Goal: Navigation & Orientation: Find specific page/section

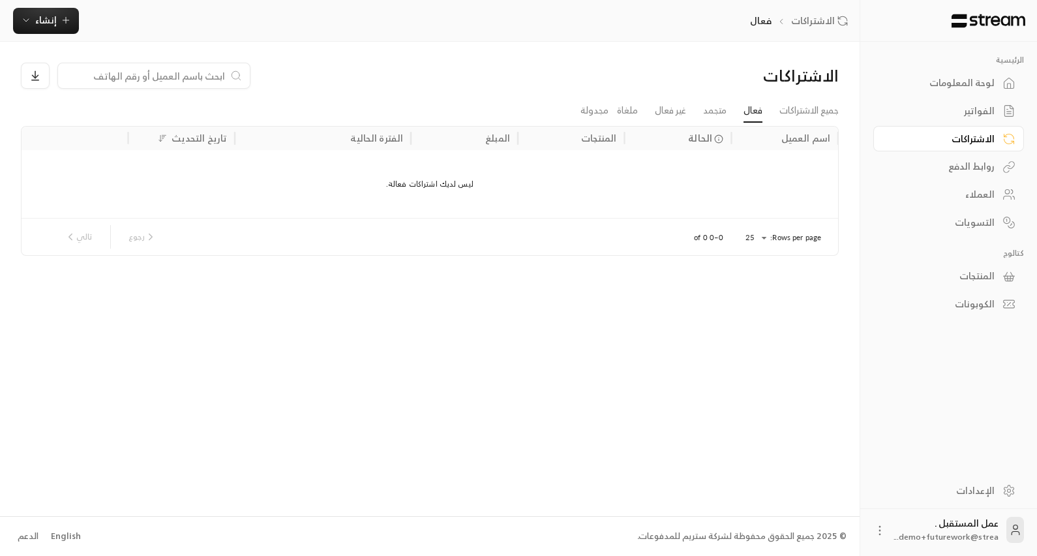
click at [989, 113] on div "الفواتير" at bounding box center [942, 110] width 105 height 13
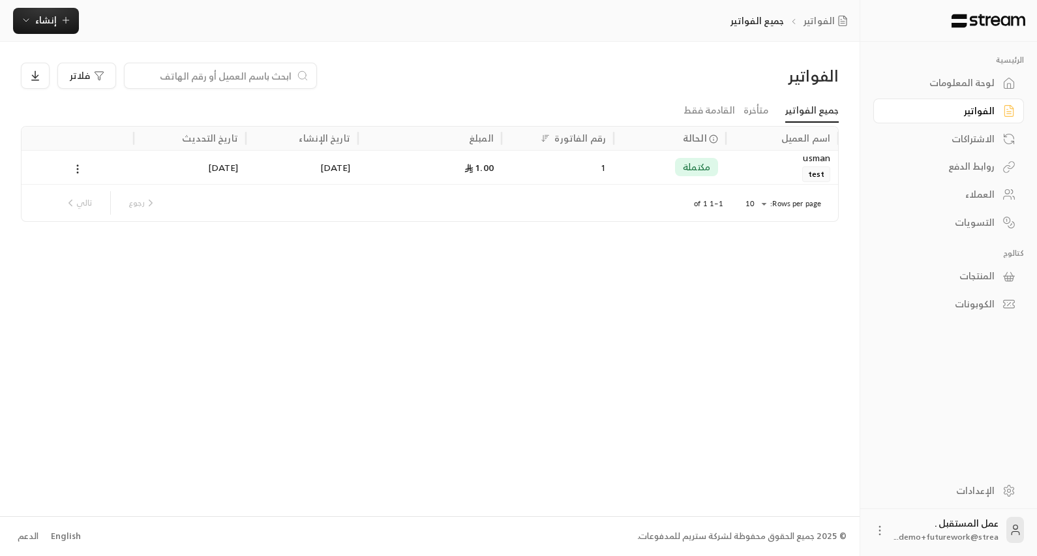
click at [976, 166] on div "روابط الدفع" at bounding box center [942, 166] width 105 height 13
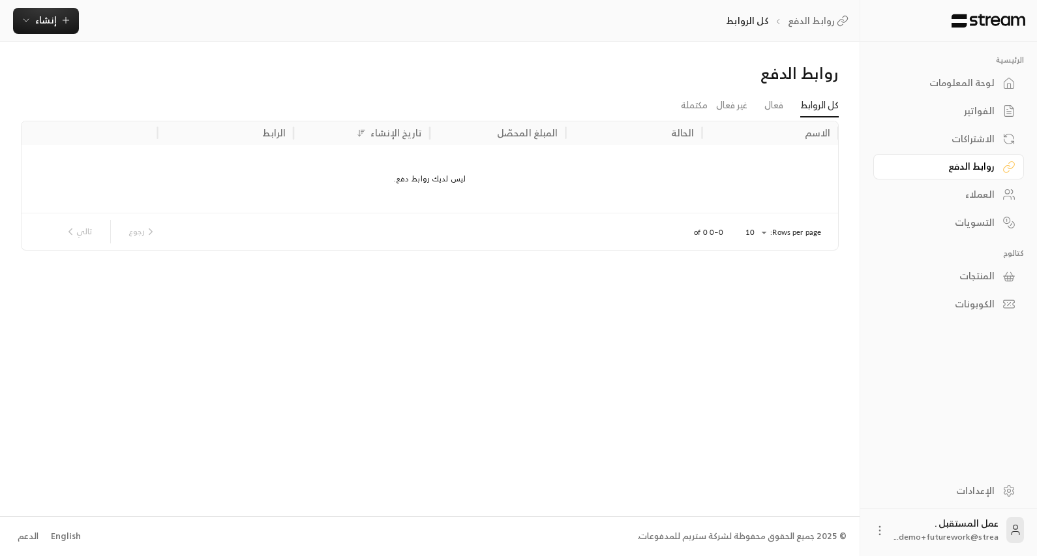
click at [972, 137] on div "الاشتراكات" at bounding box center [942, 138] width 105 height 13
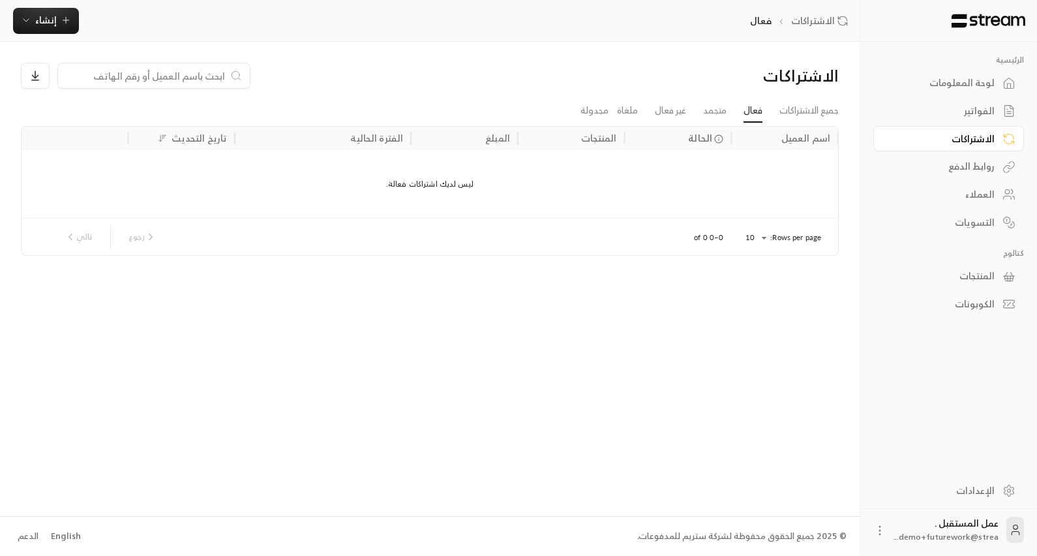
click at [981, 112] on div "الفواتير" at bounding box center [942, 110] width 105 height 13
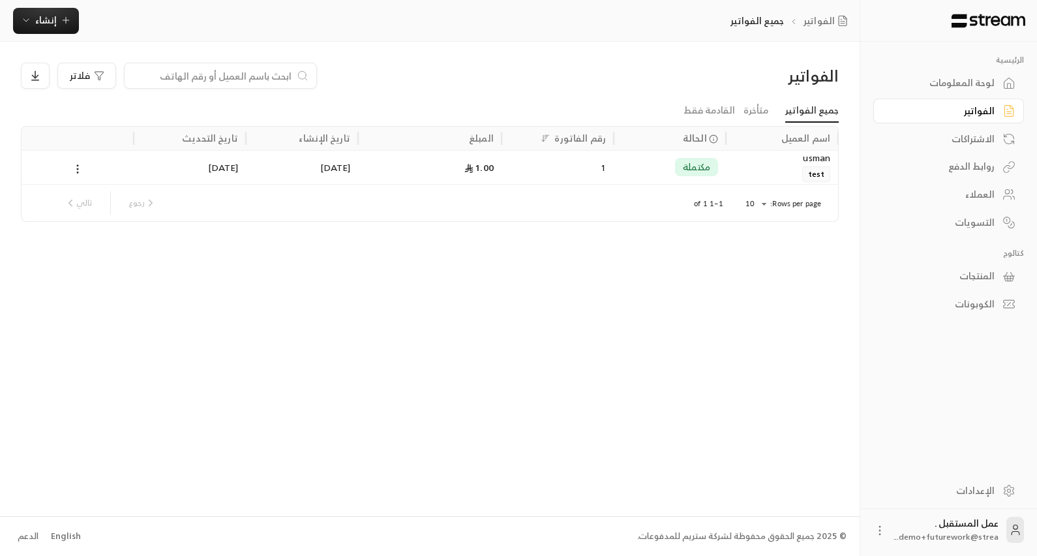
click at [987, 82] on div "لوحة المعلومات" at bounding box center [942, 82] width 105 height 13
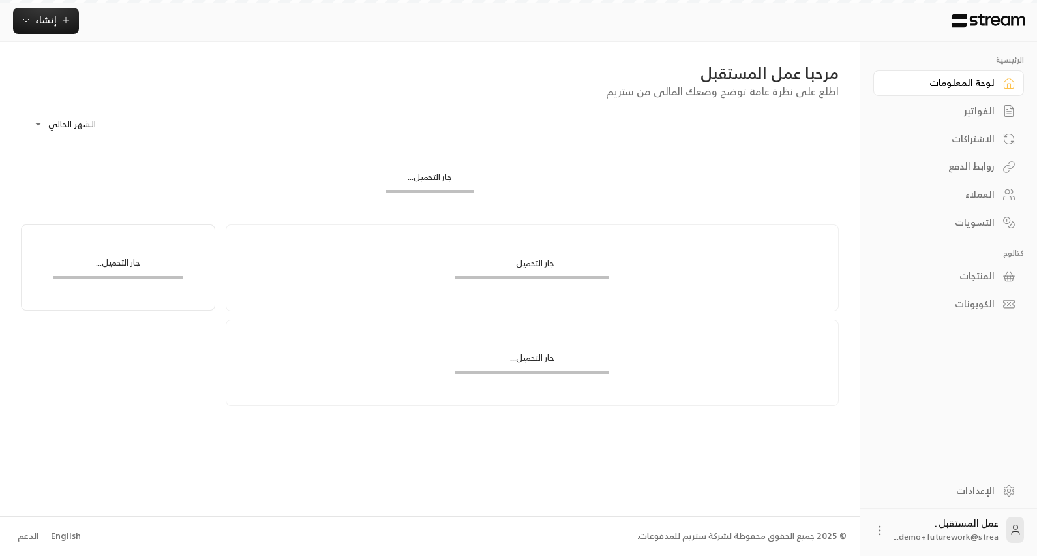
click at [986, 108] on div "الفواتير" at bounding box center [942, 110] width 105 height 13
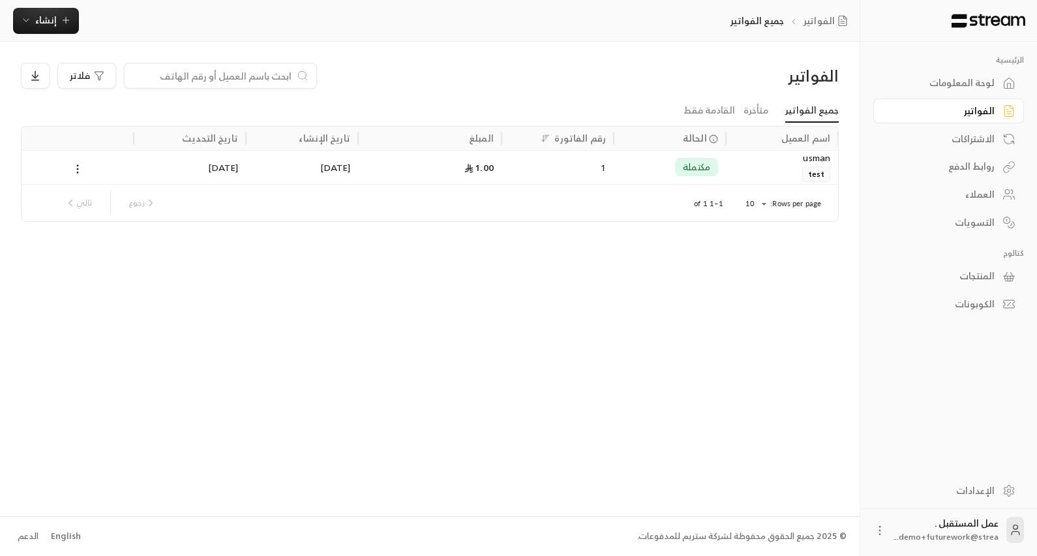
click at [986, 104] on div "الفواتير" at bounding box center [942, 110] width 105 height 13
